Goal: Task Accomplishment & Management: Manage account settings

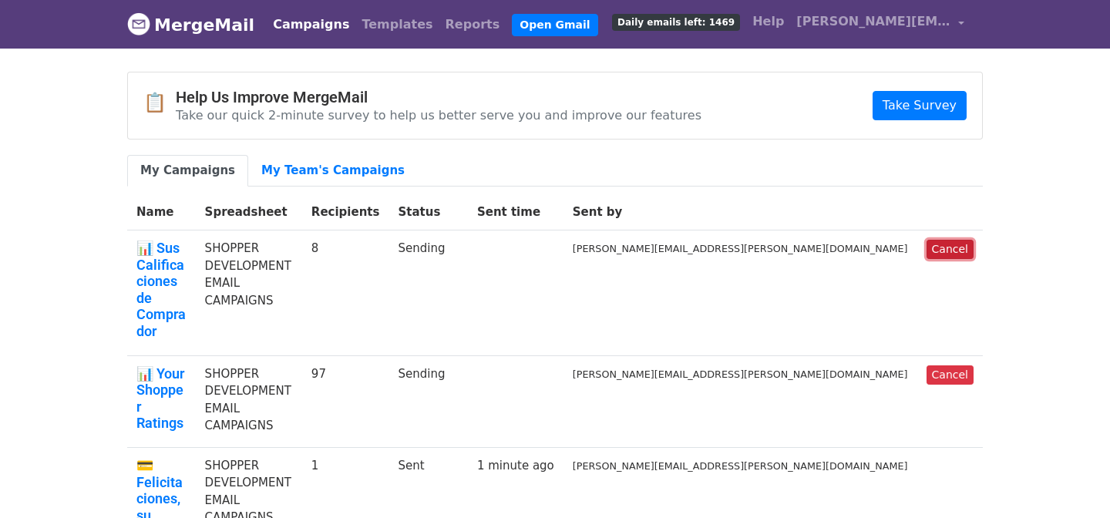
click at [937, 247] on link "Cancel" at bounding box center [950, 249] width 47 height 19
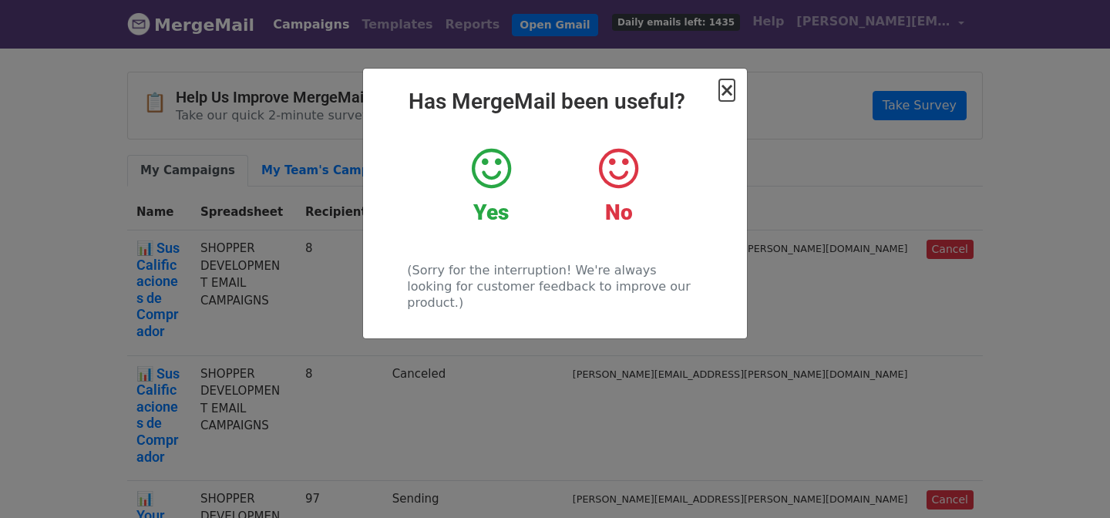
click at [731, 81] on span "×" at bounding box center [726, 90] width 15 height 22
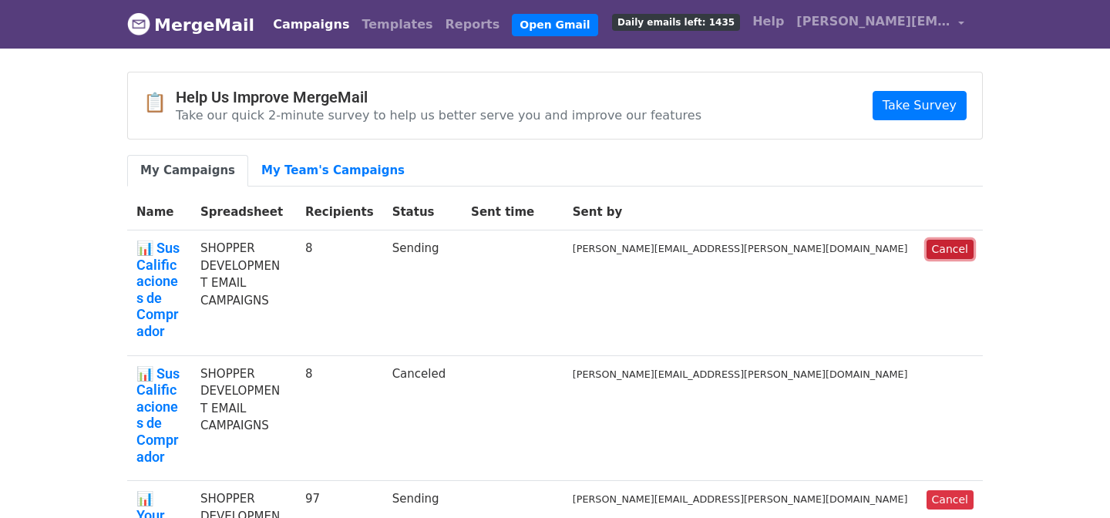
click at [944, 247] on link "Cancel" at bounding box center [950, 249] width 47 height 19
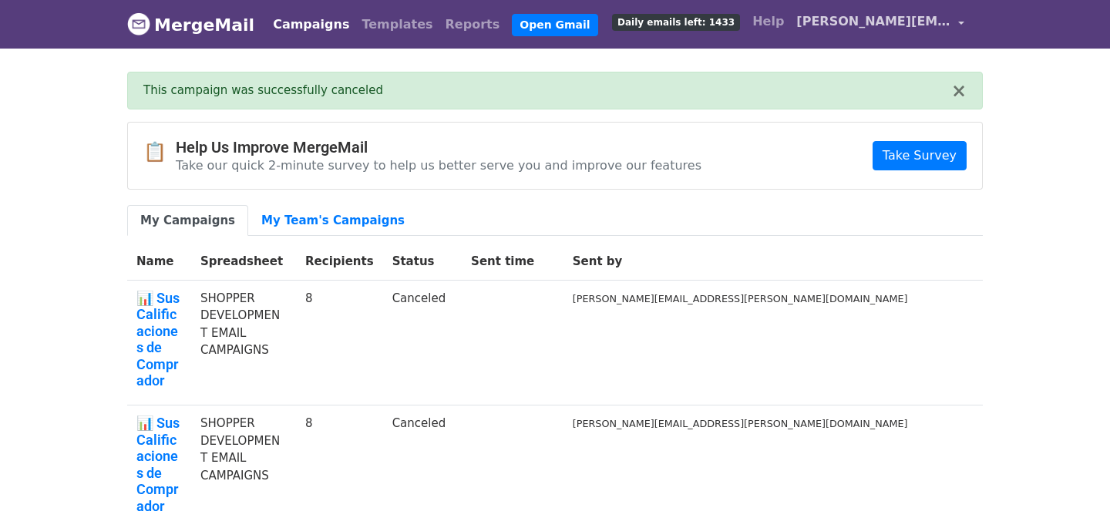
click at [894, 27] on span "[PERSON_NAME][EMAIL_ADDRESS][PERSON_NAME][DOMAIN_NAME]" at bounding box center [873, 21] width 154 height 19
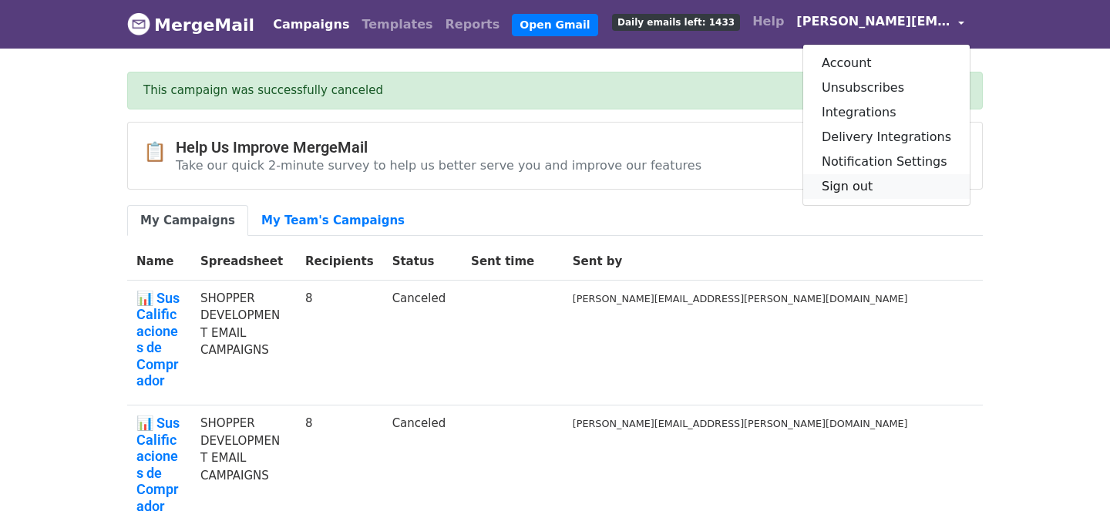
click at [845, 181] on link "Sign out" at bounding box center [886, 186] width 167 height 25
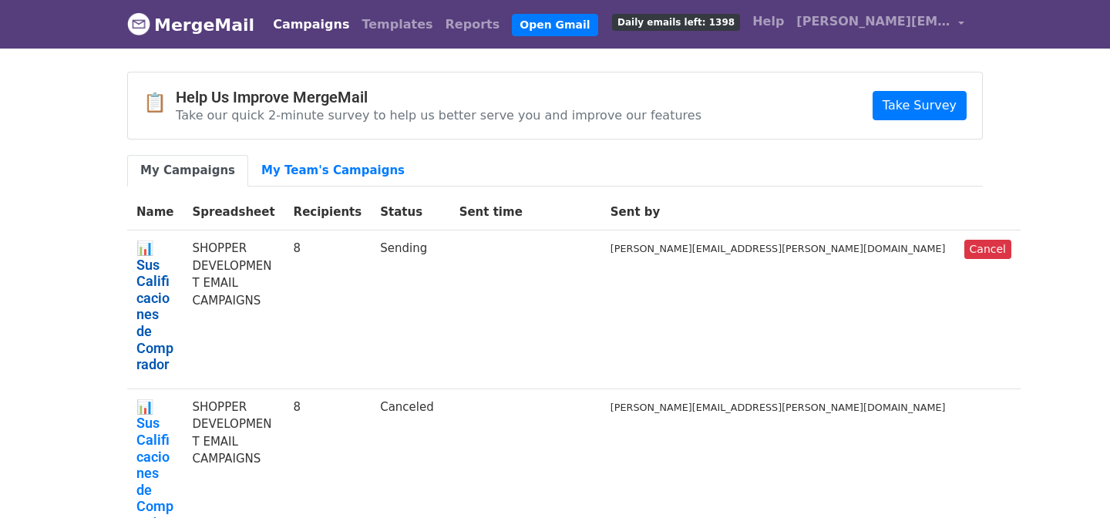
click at [173, 246] on link "📊 Sus Calificaciones de Comprador" at bounding box center [154, 306] width 37 height 133
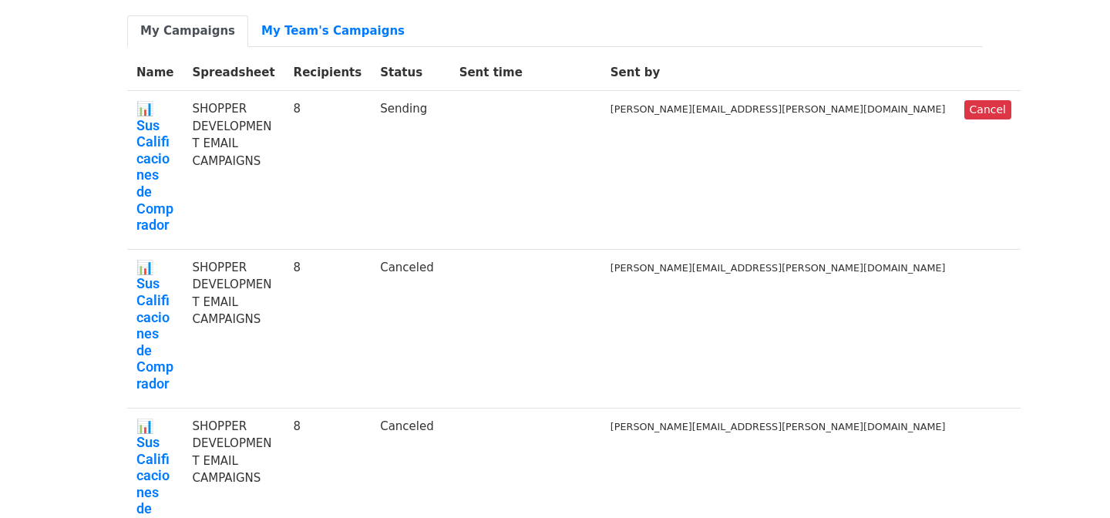
scroll to position [143, 0]
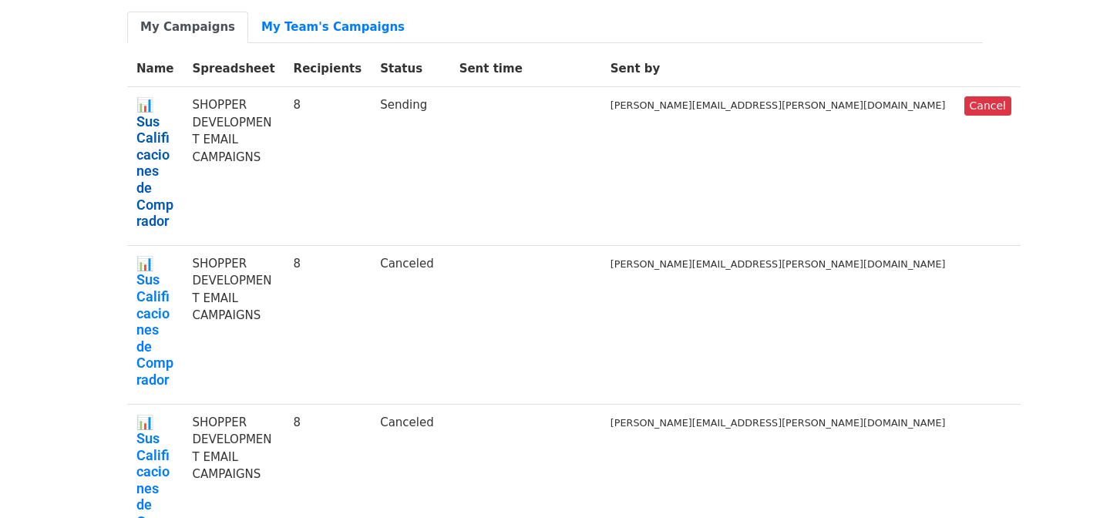
click at [173, 103] on link "📊 Sus Calificaciones de Comprador" at bounding box center [154, 162] width 37 height 133
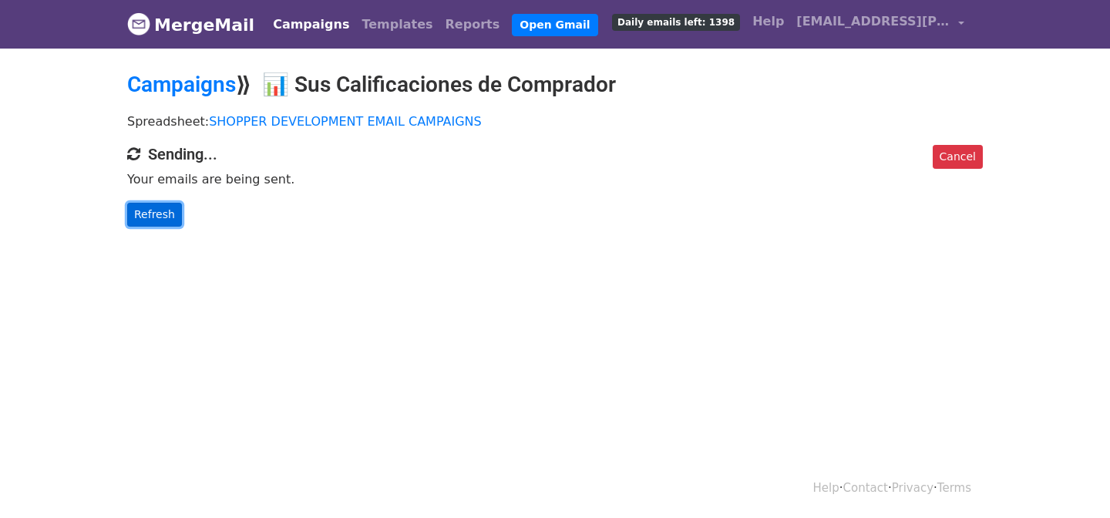
click at [143, 219] on link "Refresh" at bounding box center [154, 215] width 55 height 24
